Goal: Task Accomplishment & Management: Manage account settings

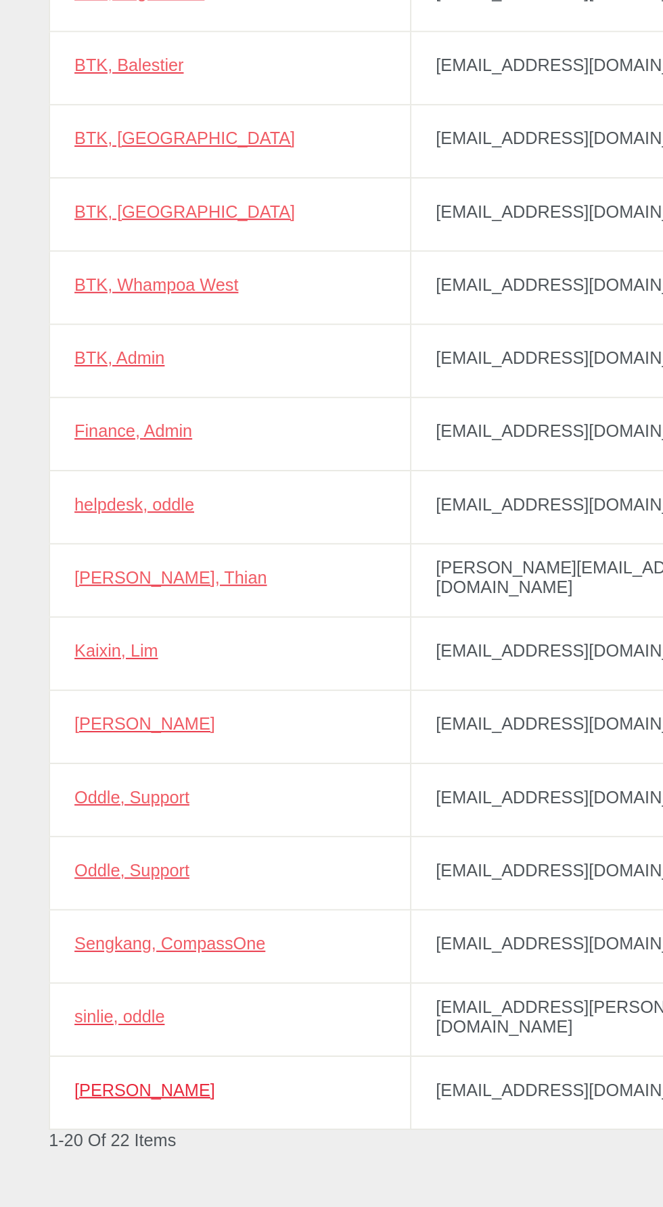
click at [85, 973] on link "[PERSON_NAME]" at bounding box center [80, 976] width 78 height 11
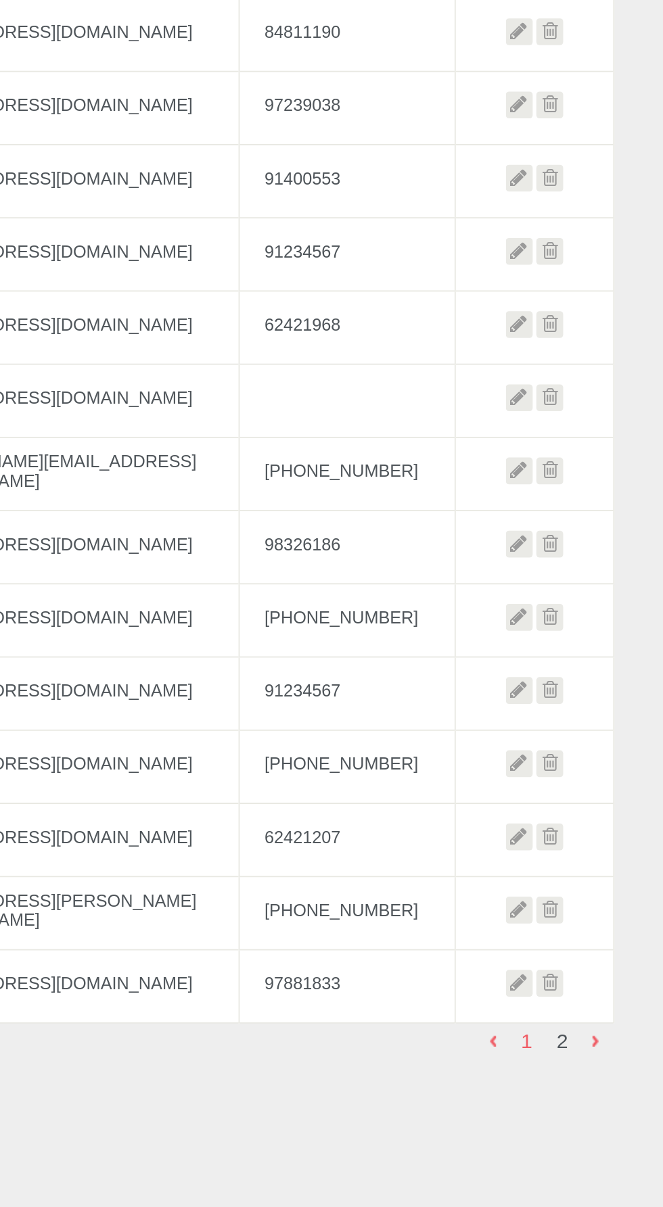
click at [582, 971] on icon at bounding box center [583, 976] width 15 height 15
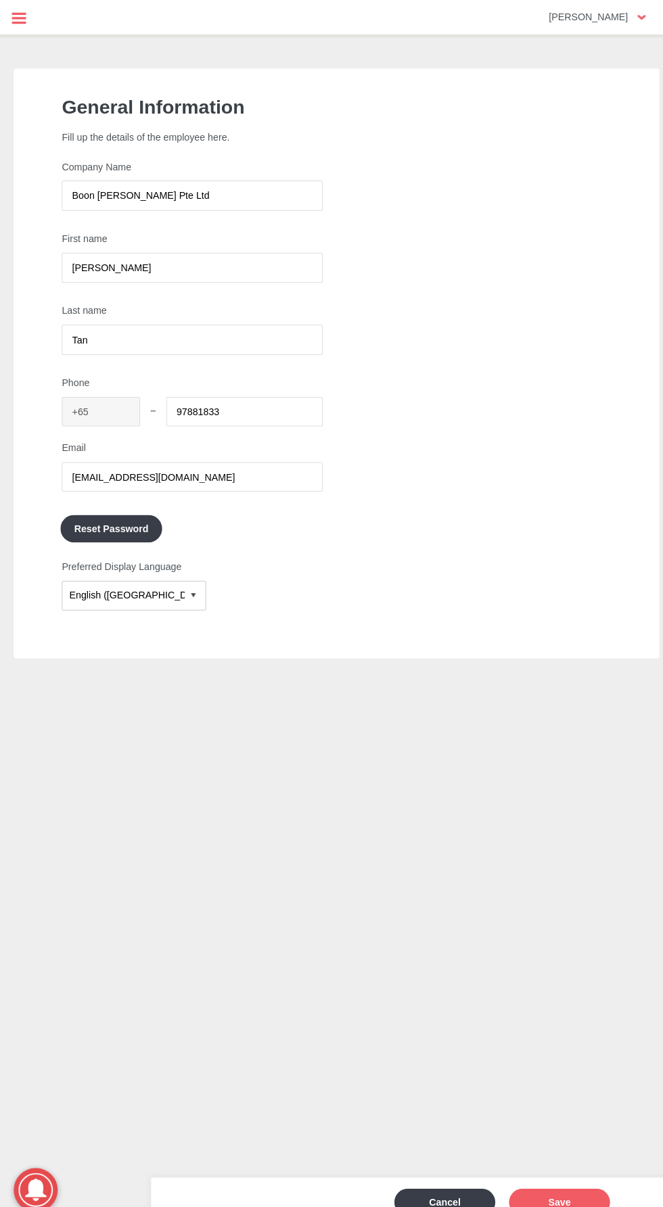
click at [24, 13] on icon at bounding box center [17, 17] width 35 height 35
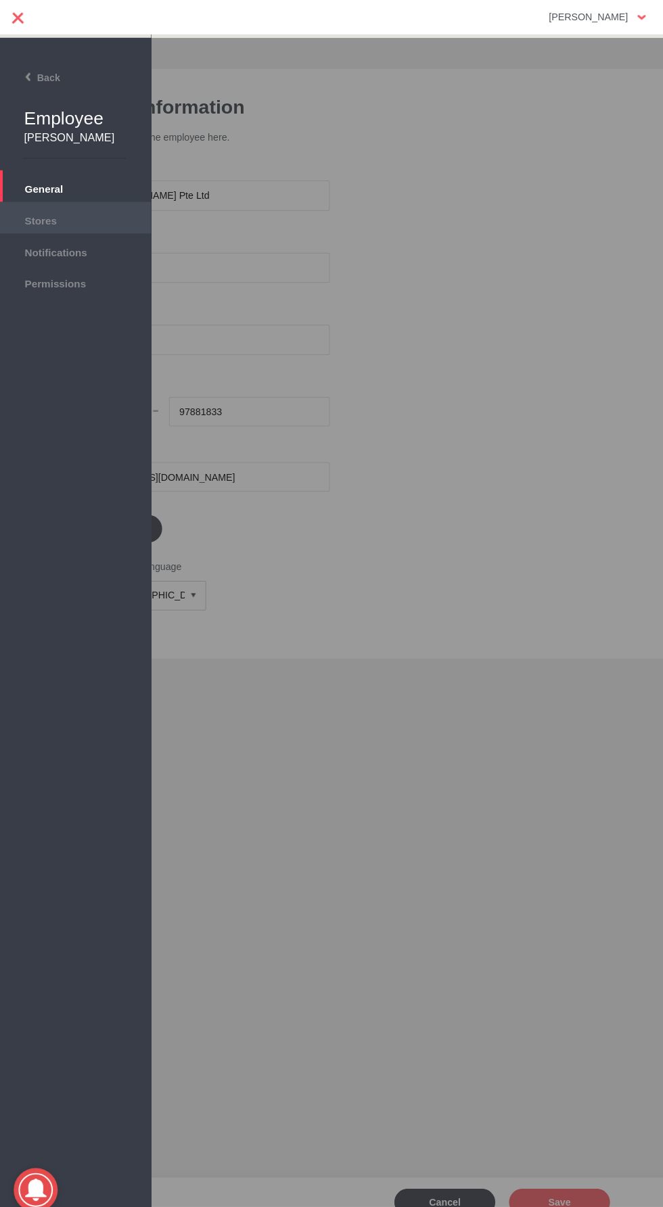
click at [55, 218] on span "Stores" at bounding box center [74, 215] width 135 height 15
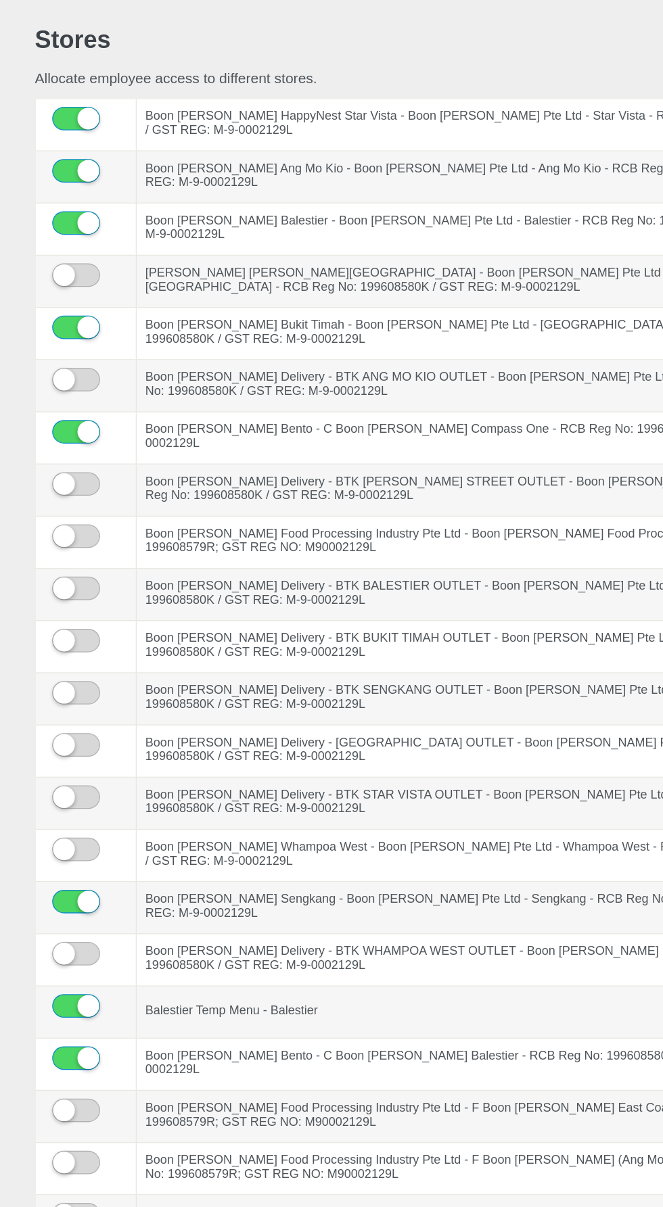
click at [78, 271] on label at bounding box center [85, 272] width 14 height 20
click at [0, 0] on input "checkbox" at bounding box center [0, 0] width 0 height 0
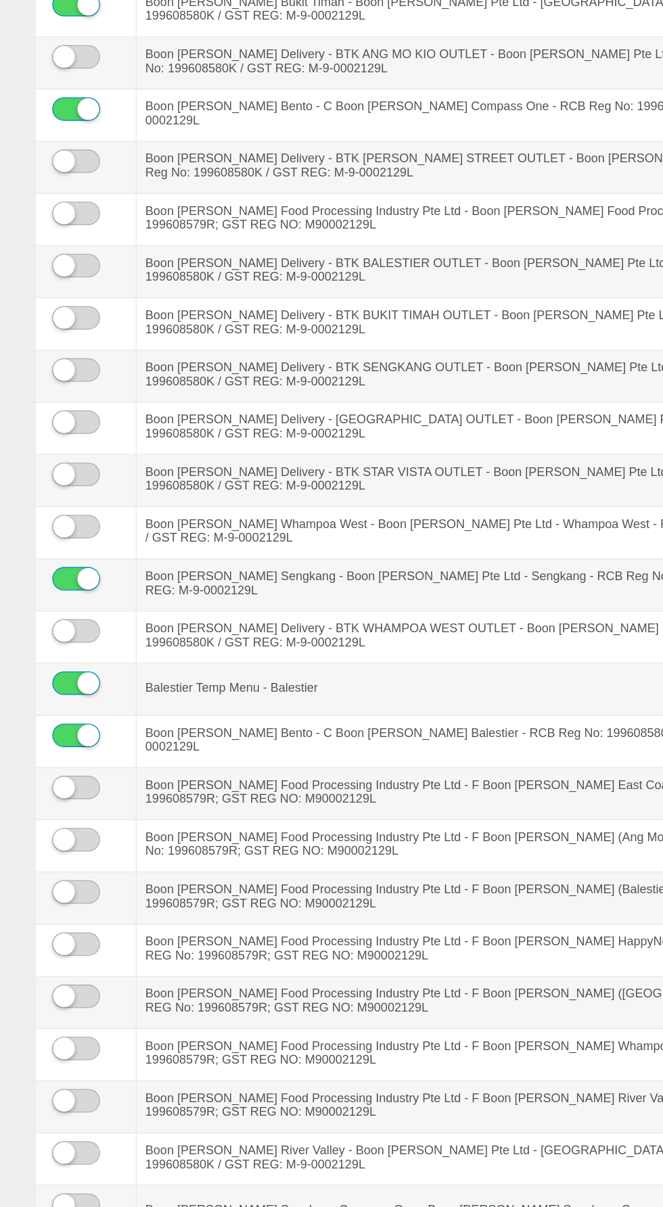
scroll to position [262, 0]
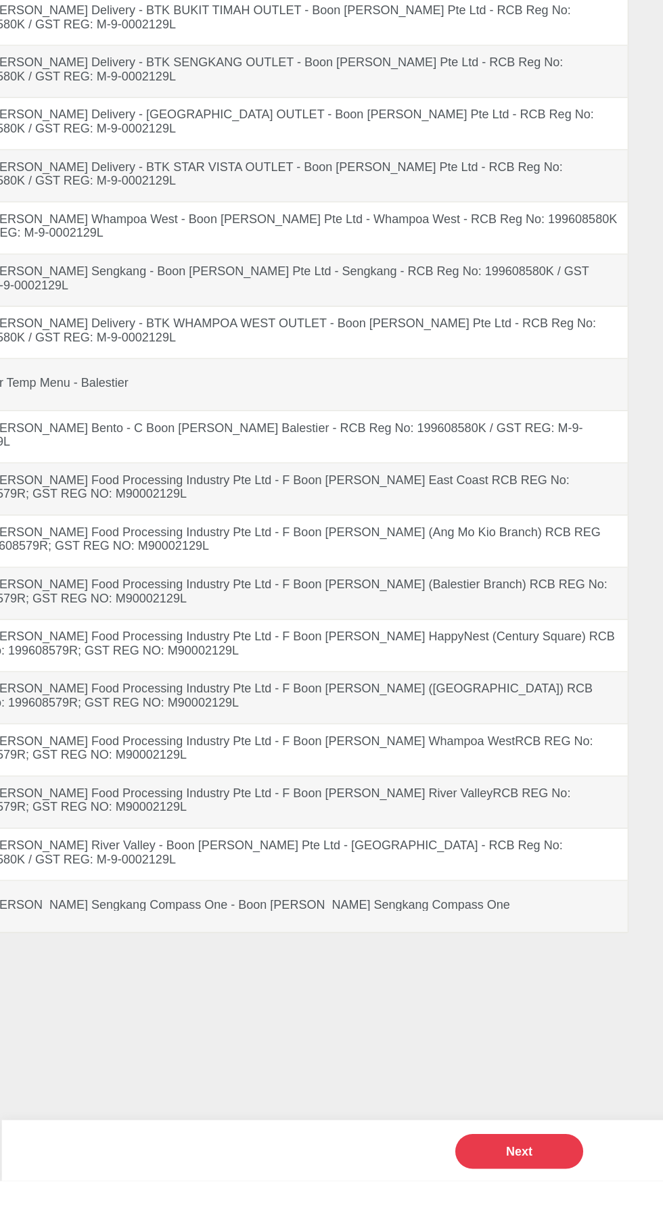
click at [573, 1198] on button "Next" at bounding box center [550, 1184] width 99 height 27
click at [572, 1198] on button "Next" at bounding box center [550, 1184] width 99 height 27
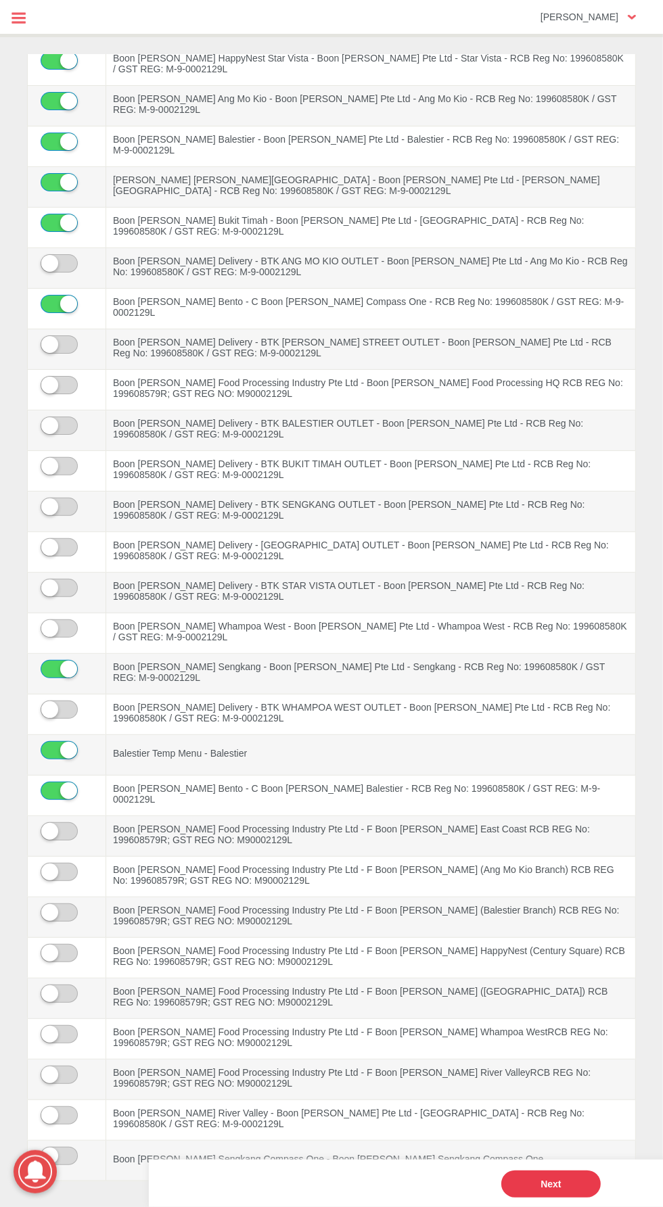
scroll to position [0, 0]
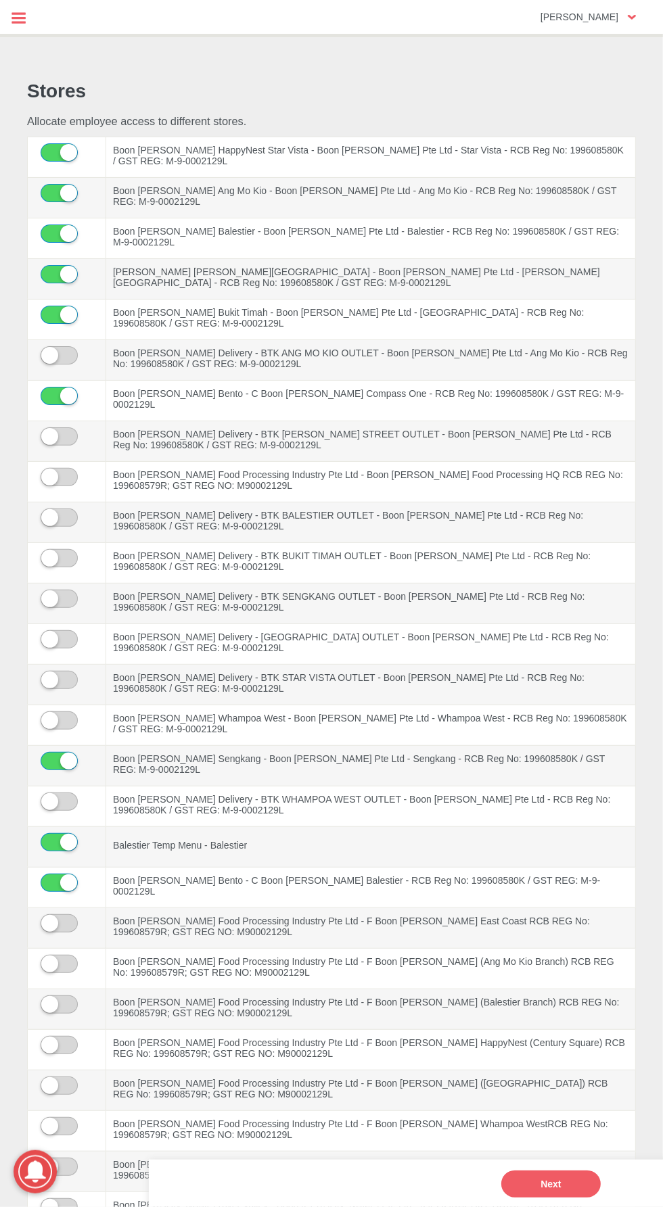
click at [18, 22] on rect at bounding box center [18, 22] width 14 height 2
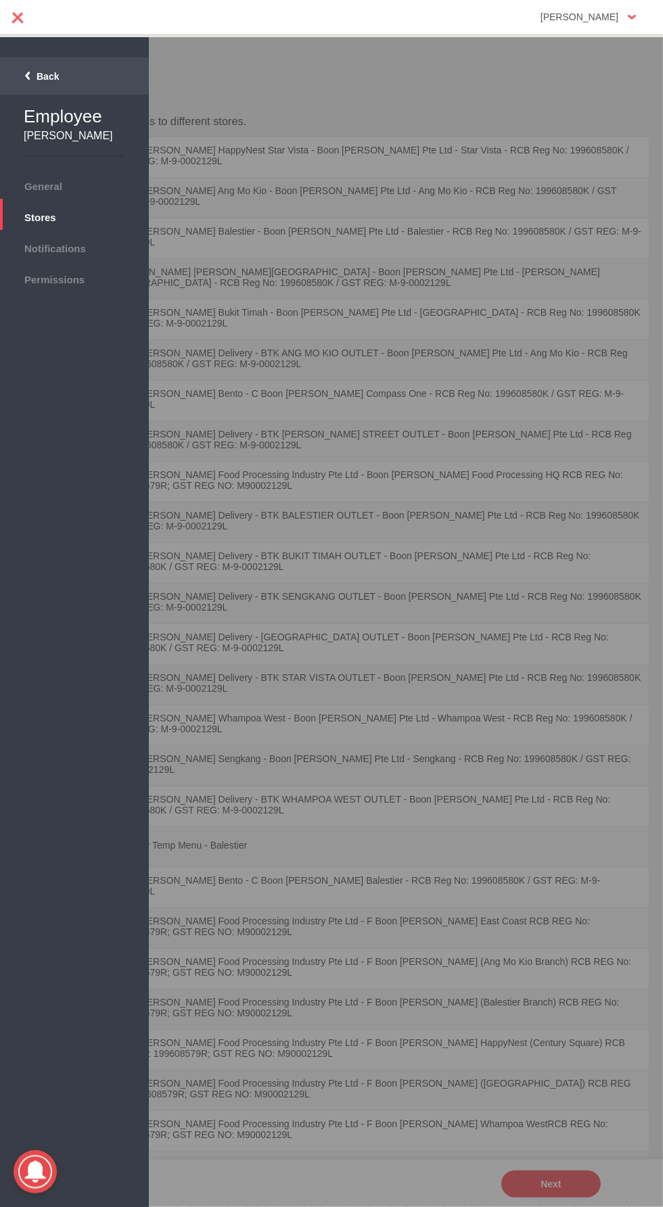
click at [27, 76] on span "Back" at bounding box center [32, 76] width 54 height 11
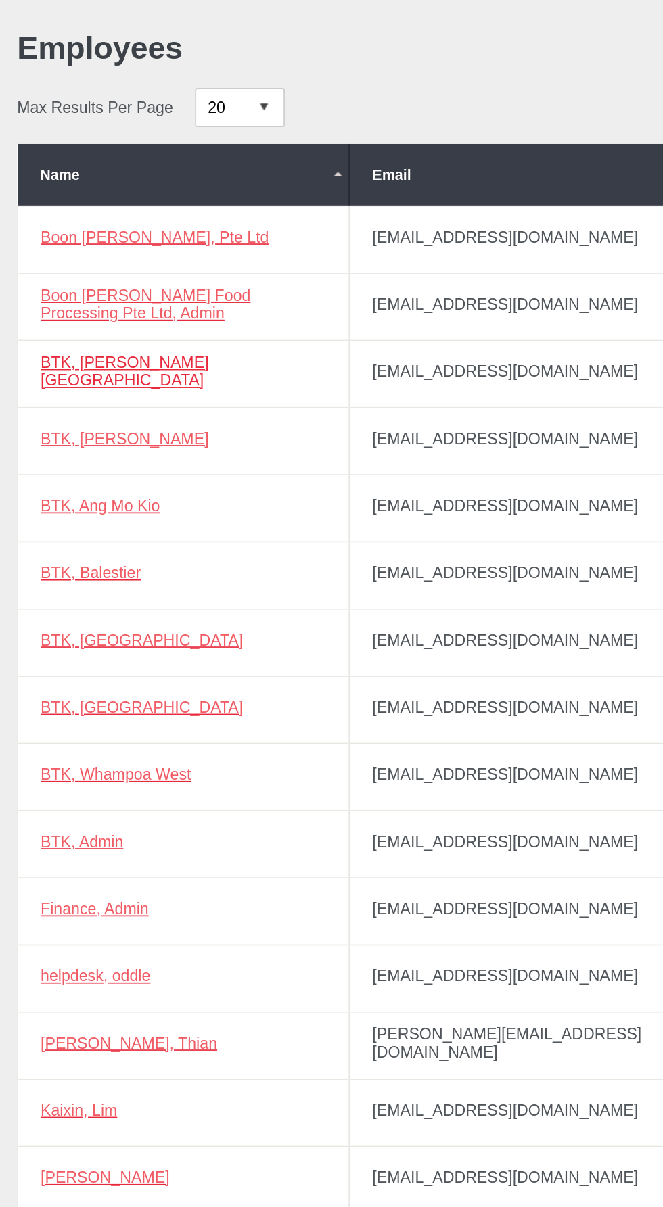
click at [87, 286] on link "BTK, [PERSON_NAME][GEOGRAPHIC_DATA]" at bounding box center [91, 286] width 101 height 22
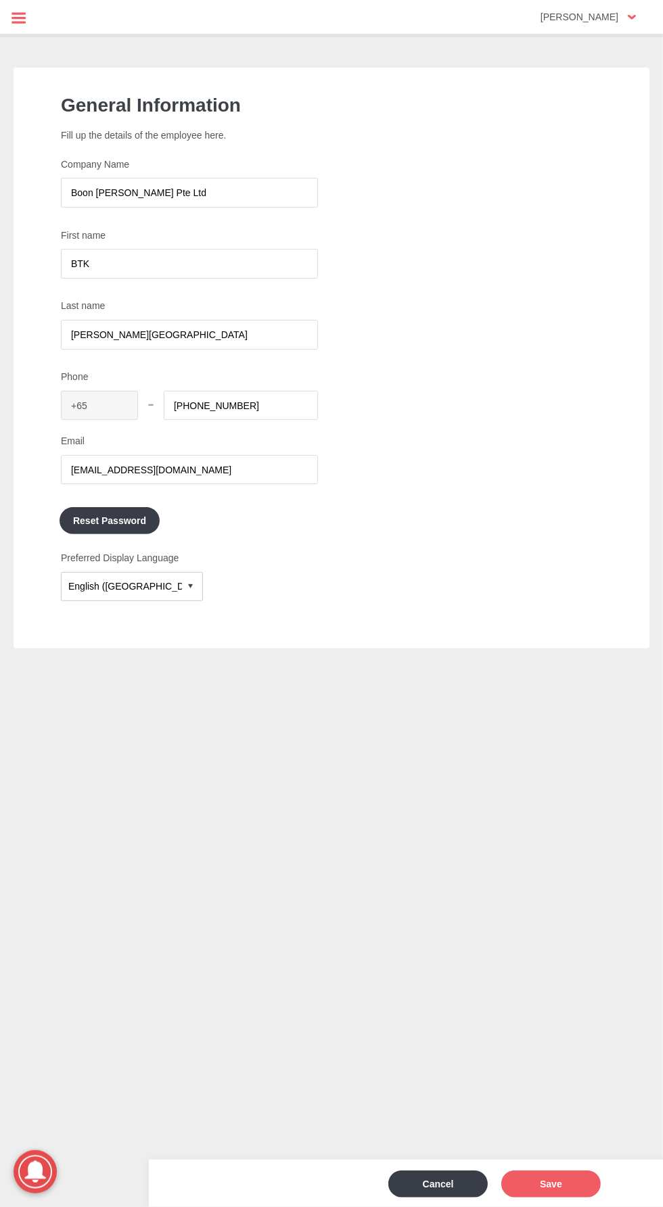
click at [32, 14] on icon at bounding box center [17, 17] width 35 height 35
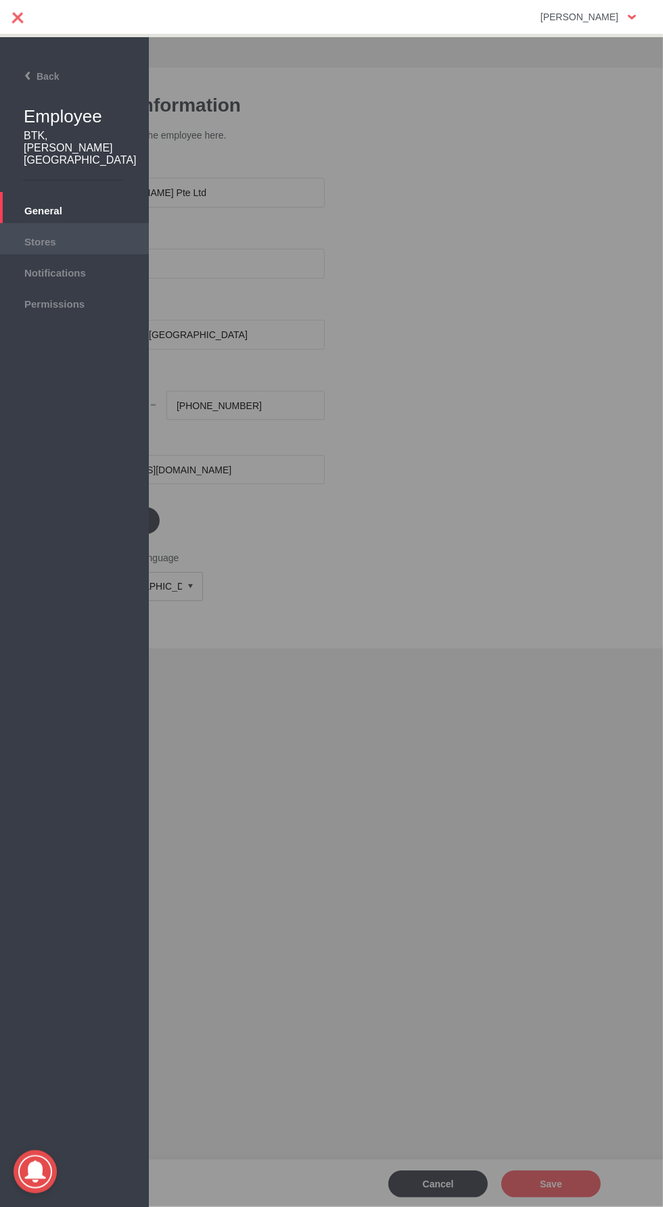
click at [62, 233] on span "Stores" at bounding box center [74, 240] width 135 height 15
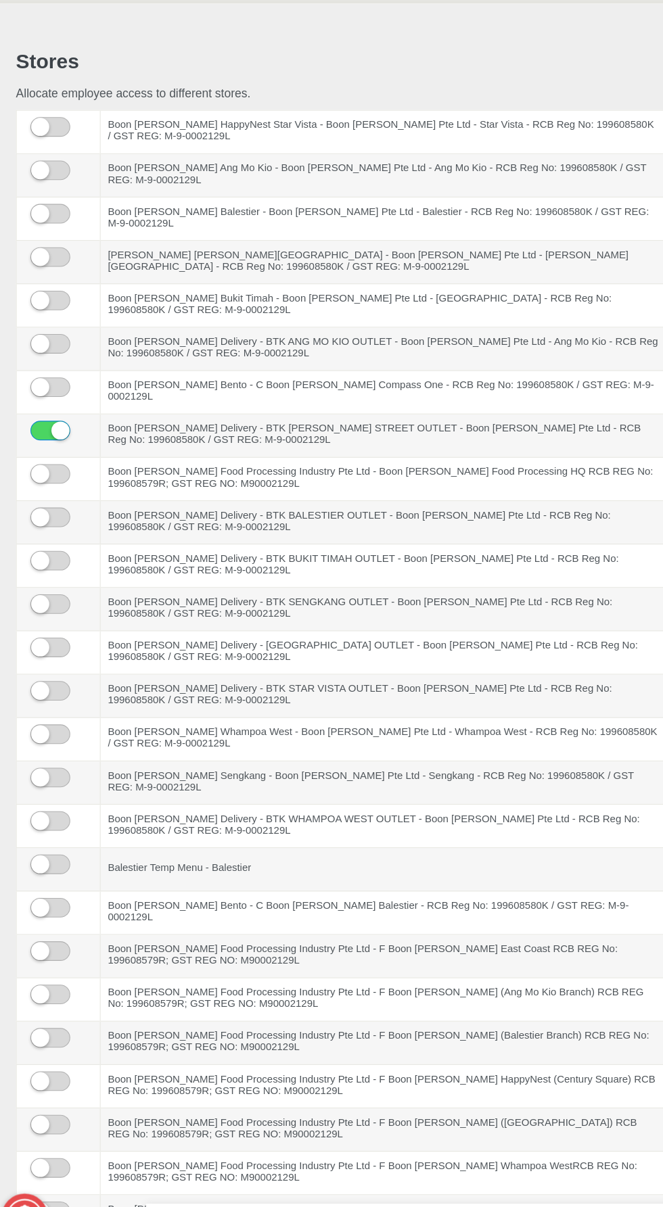
scroll to position [1, 0]
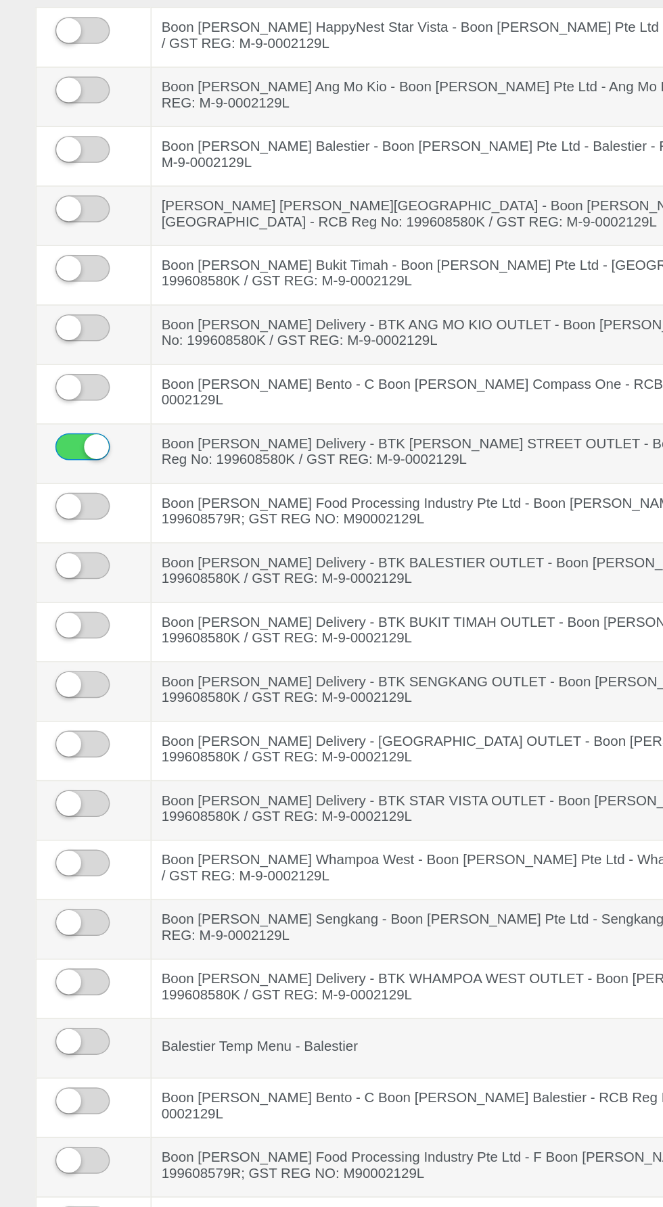
click at [78, 272] on label at bounding box center [85, 271] width 14 height 20
click at [0, 0] on input "checkbox" at bounding box center [0, 0] width 0 height 0
